Goal: Find specific page/section: Find specific page/section

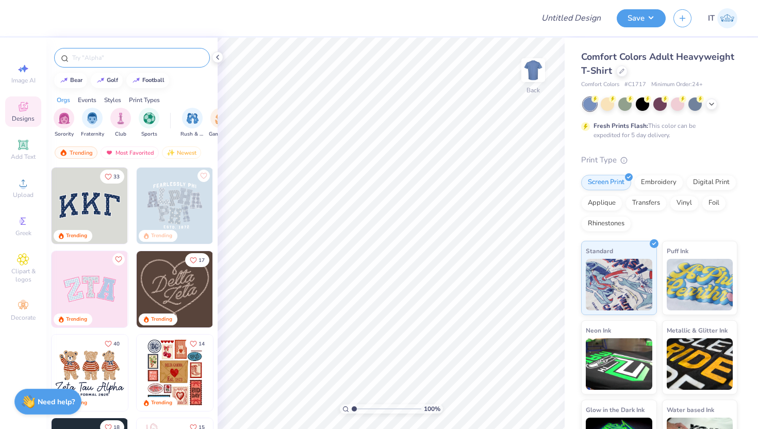
click at [99, 56] on input "text" at bounding box center [137, 58] width 132 height 10
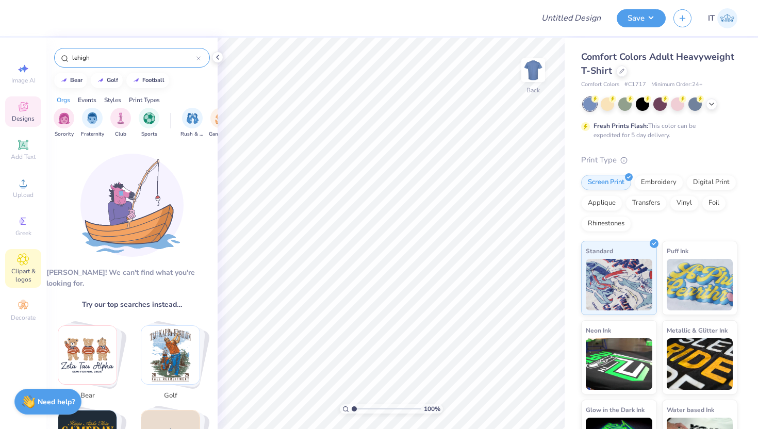
type input "lehigh"
click at [23, 266] on div "Clipart & logos" at bounding box center [23, 268] width 36 height 39
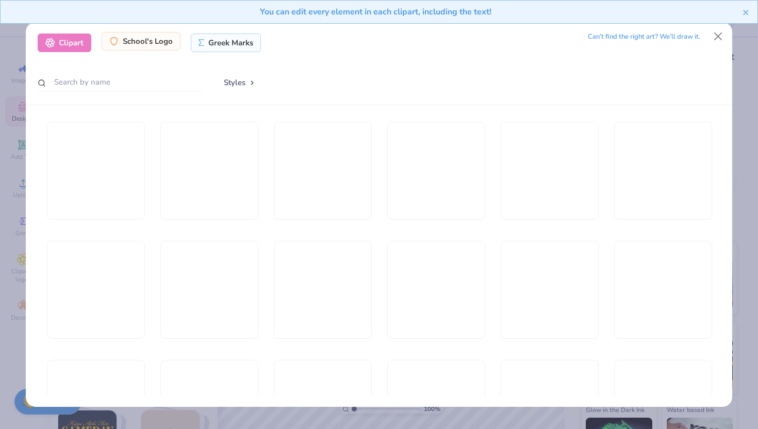
click at [160, 42] on div "School's Logo" at bounding box center [141, 41] width 79 height 19
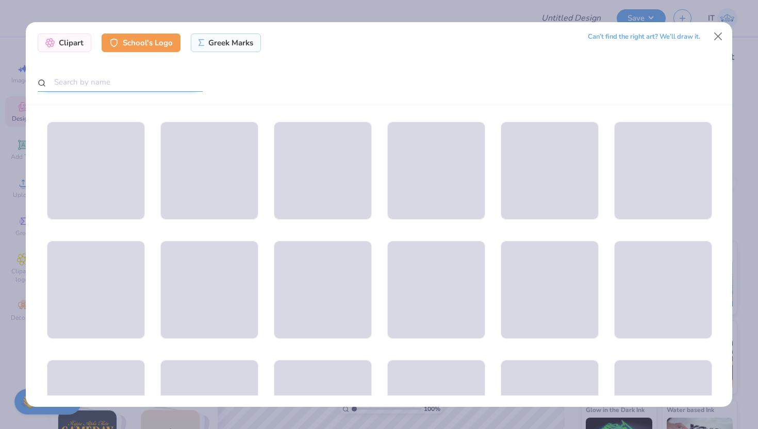
click at [140, 78] on input "text" at bounding box center [120, 82] width 165 height 19
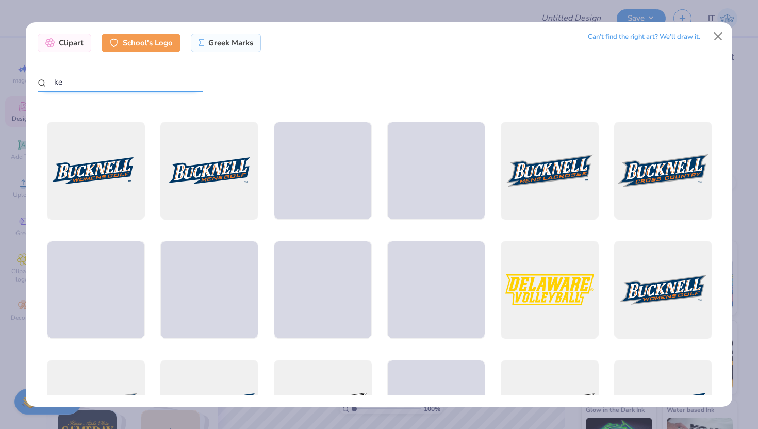
type input "k"
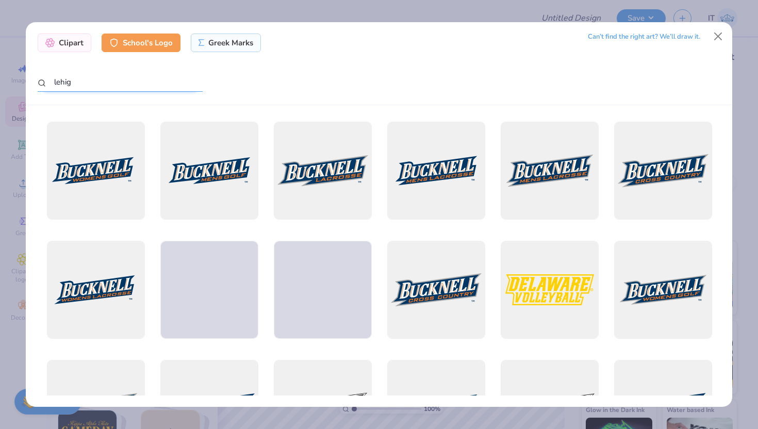
type input "lehigh"
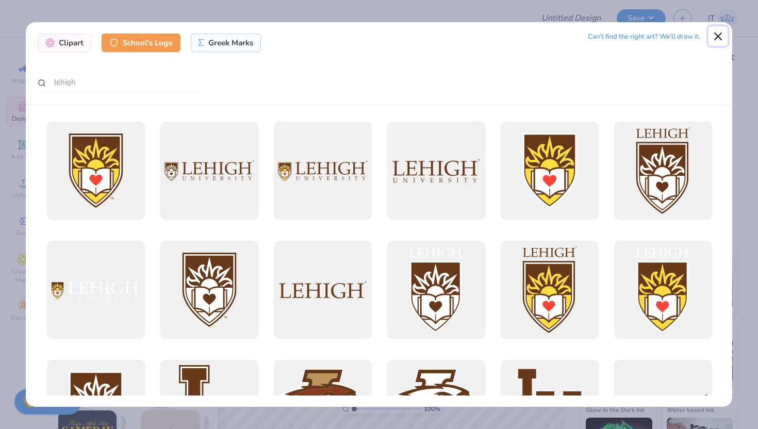
click at [711, 32] on button "Close" at bounding box center [718, 36] width 20 height 20
